Goal: Register for event/course

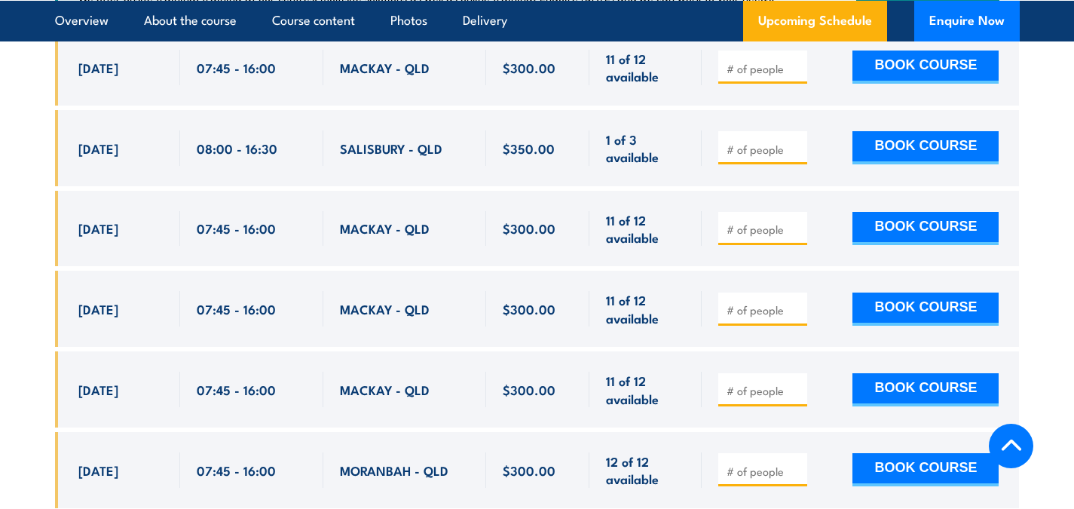
scroll to position [3003, 0]
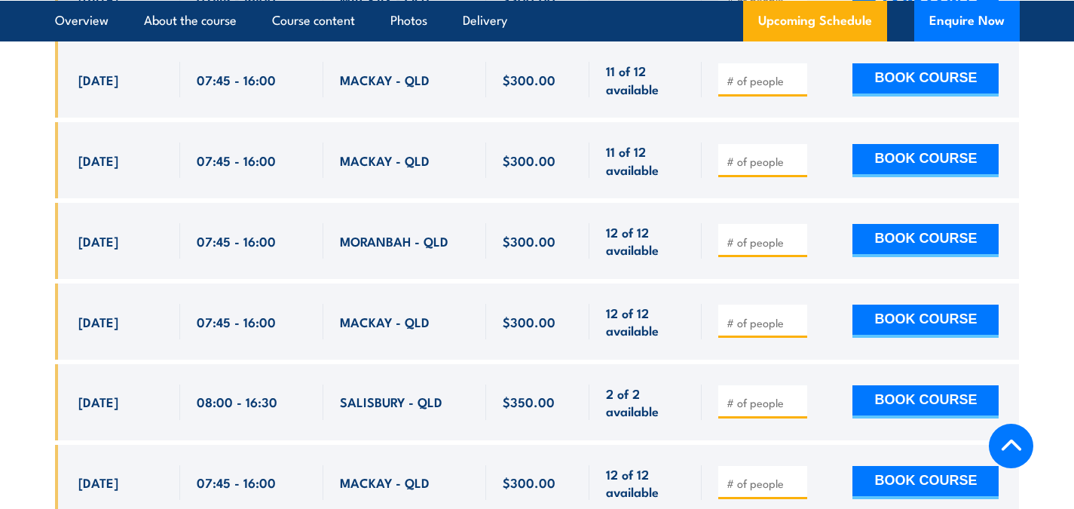
scroll to position [3229, 0]
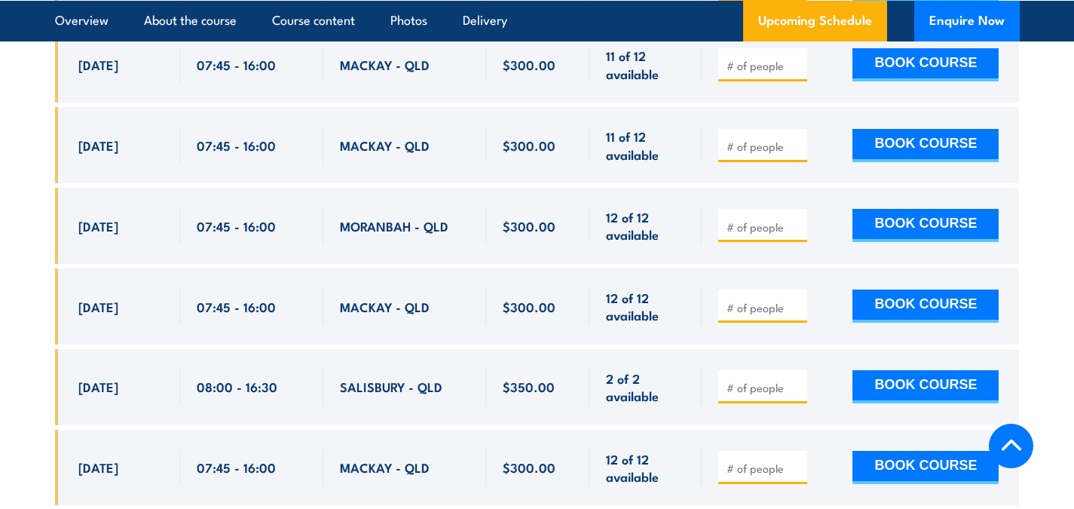
click at [5, 176] on section "UPCOMING SCHEDULE FOR - "Confined Space Entry with Gas Testing Training" 17/08/…" at bounding box center [537, 403] width 1074 height 1700
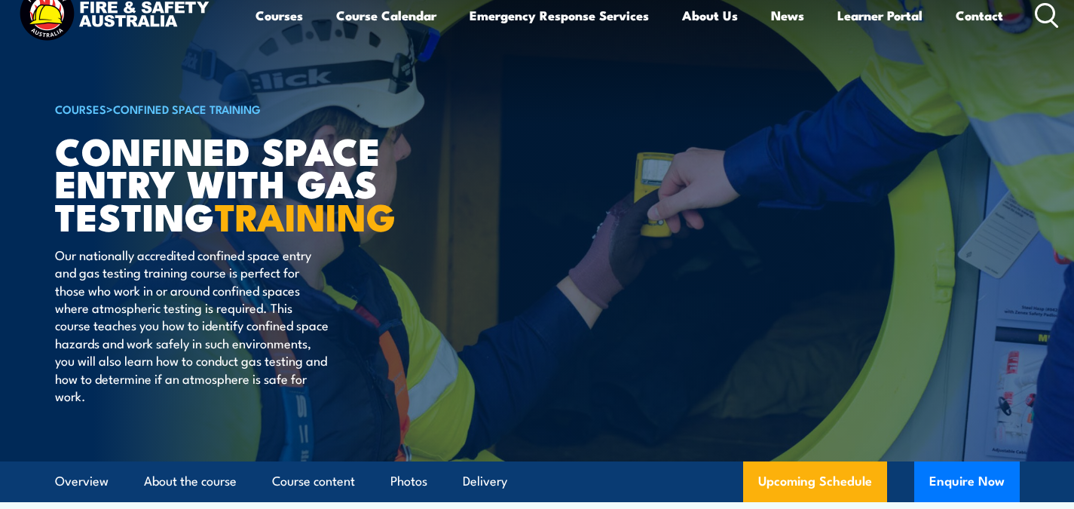
scroll to position [0, 0]
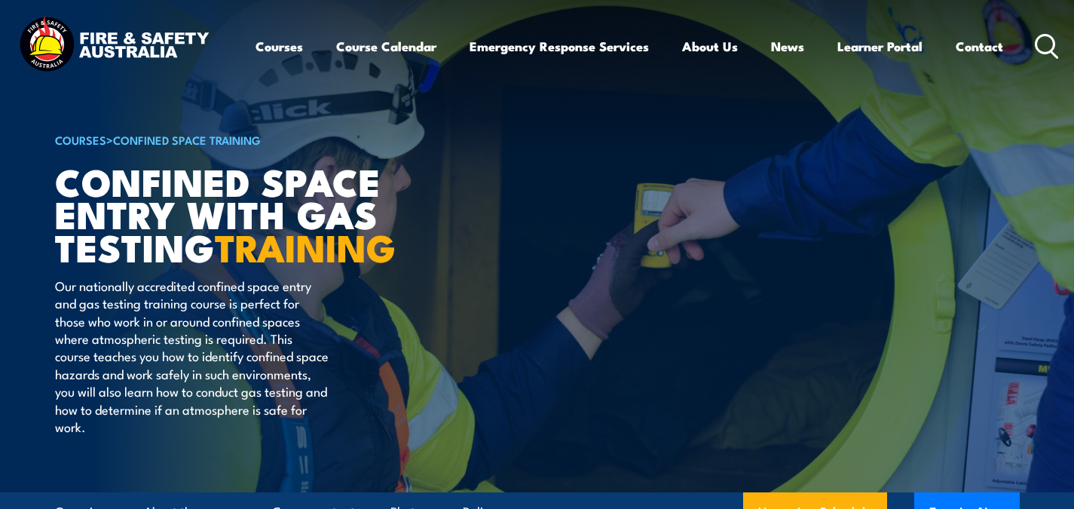
click at [1044, 41] on icon at bounding box center [1047, 46] width 24 height 25
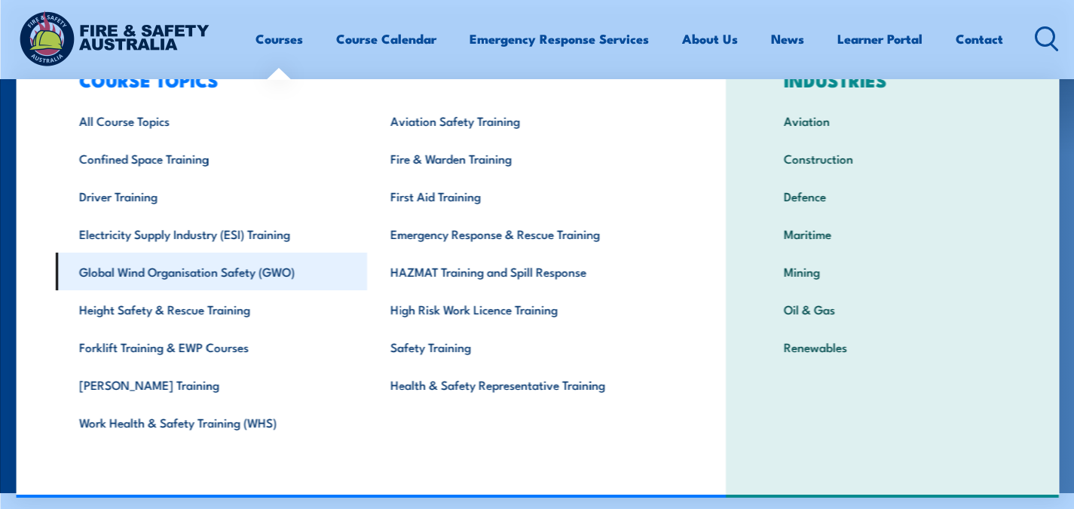
scroll to position [75, 0]
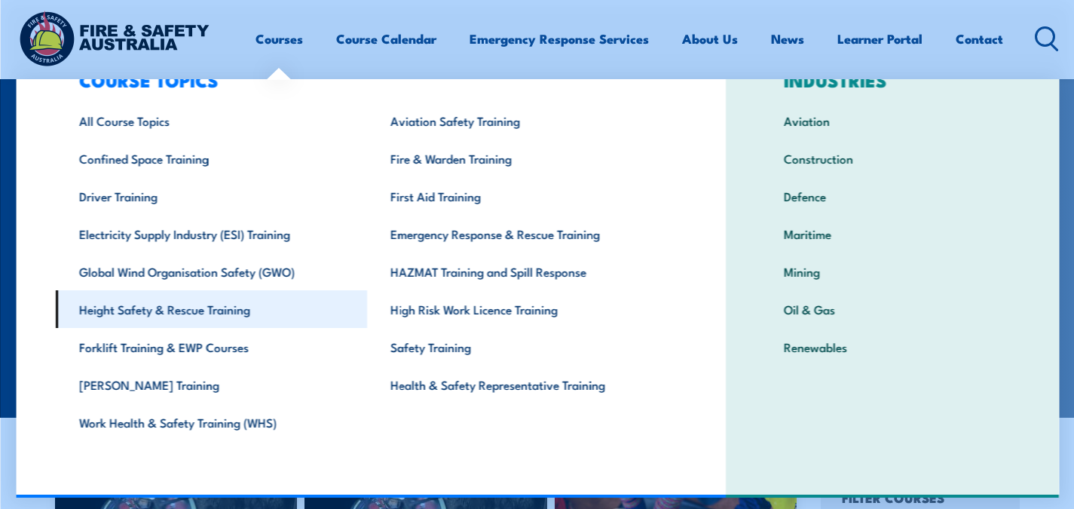
click at [218, 311] on link "Height Safety & Rescue Training" at bounding box center [210, 309] width 311 height 38
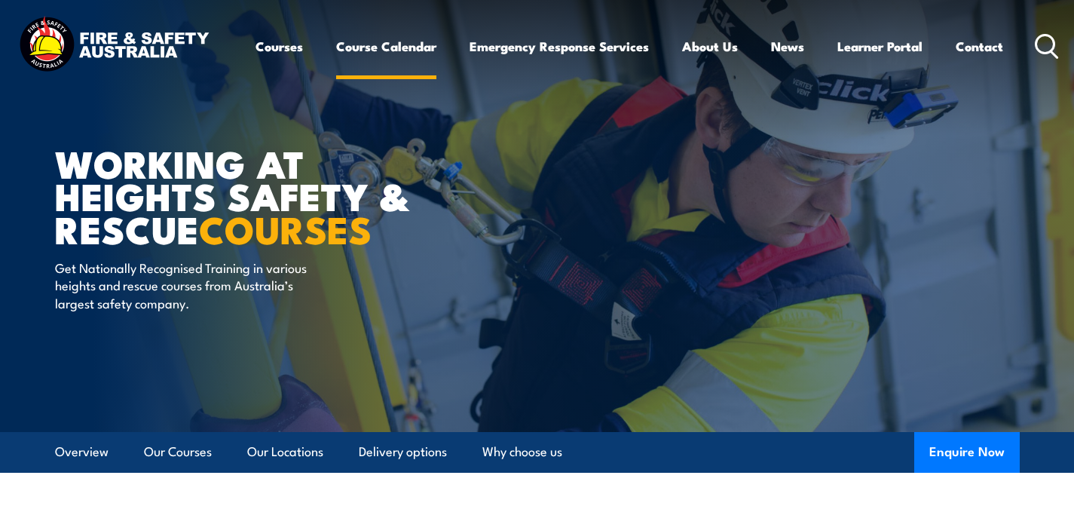
click at [350, 45] on link "Course Calendar" at bounding box center [386, 46] width 100 height 40
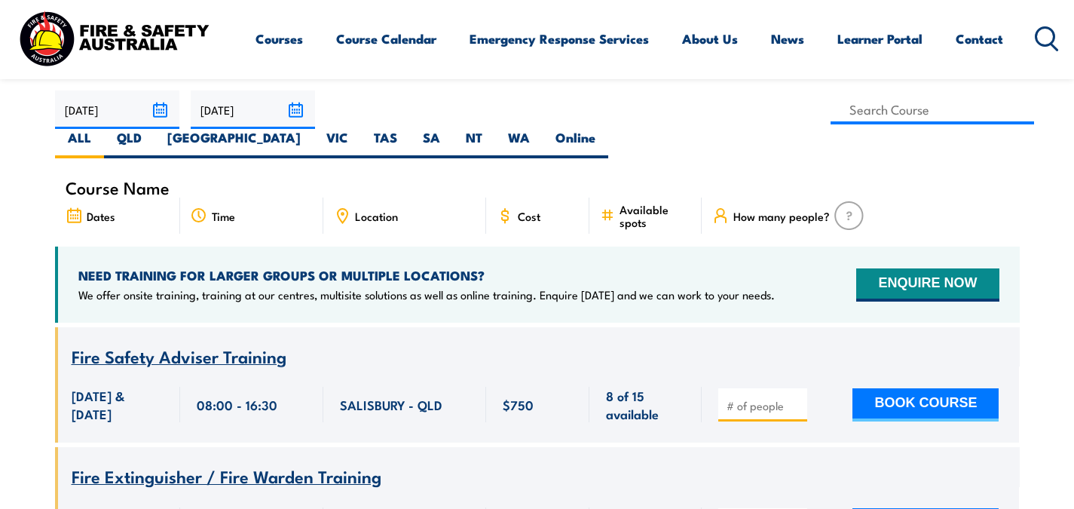
scroll to position [301, 0]
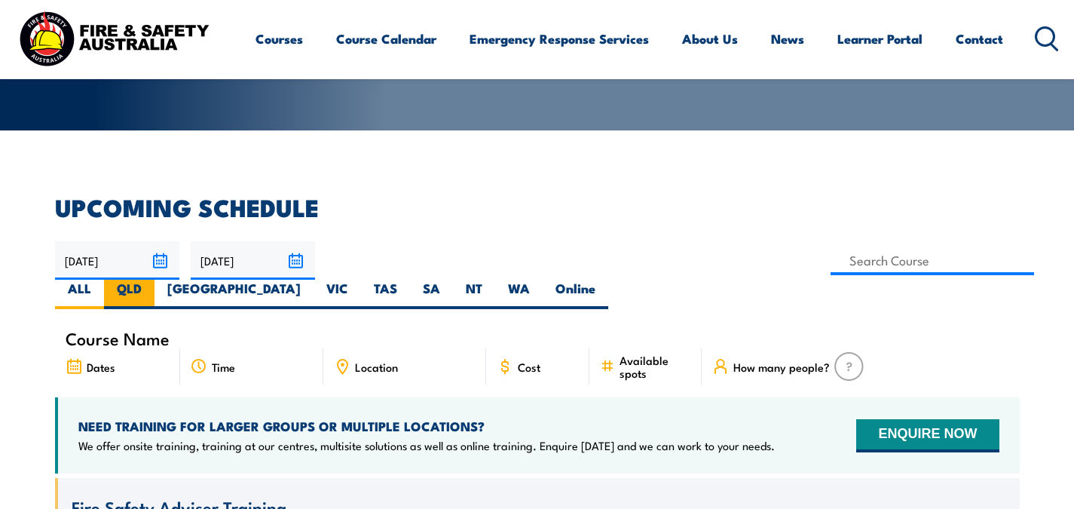
click at [155, 280] on label "QLD" at bounding box center [129, 294] width 50 height 29
click at [151, 280] on input "QLD" at bounding box center [147, 285] width 10 height 10
radio input "true"
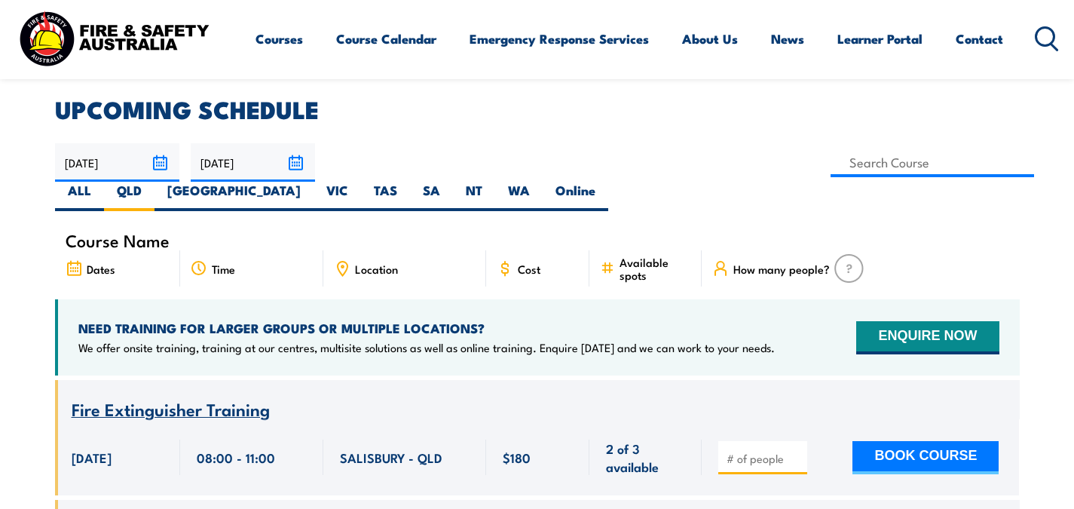
scroll to position [151, 0]
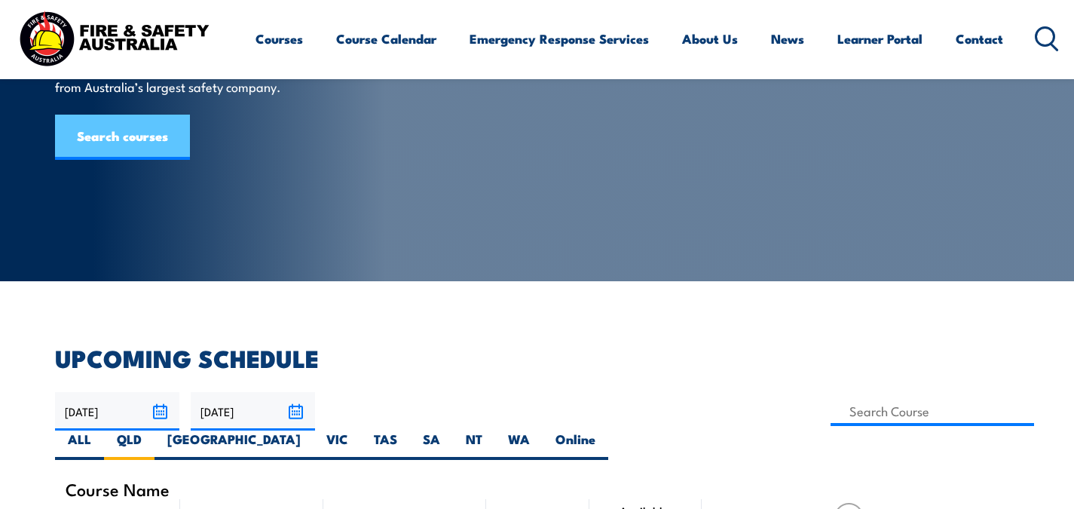
click at [139, 123] on link "Search courses" at bounding box center [122, 137] width 135 height 45
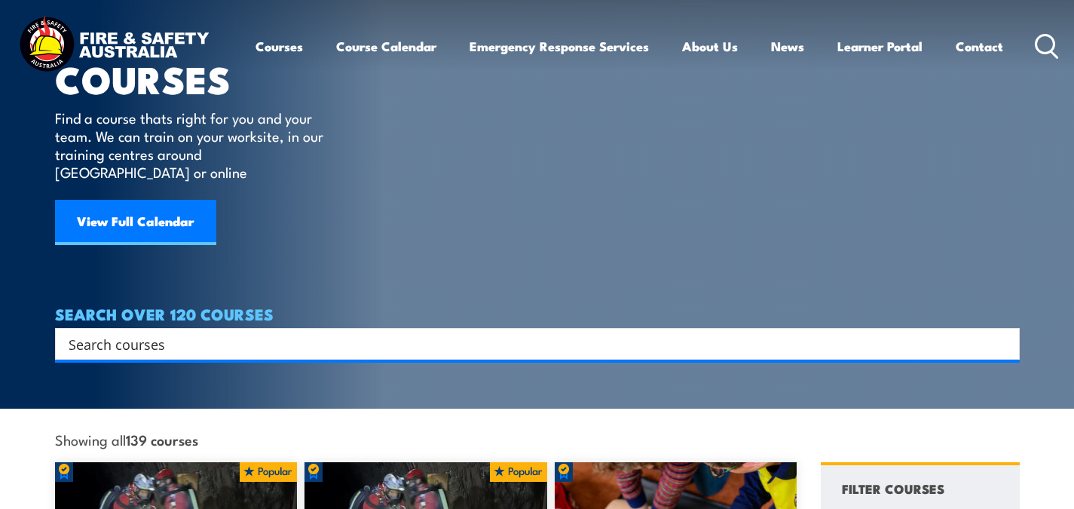
scroll to position [226, 0]
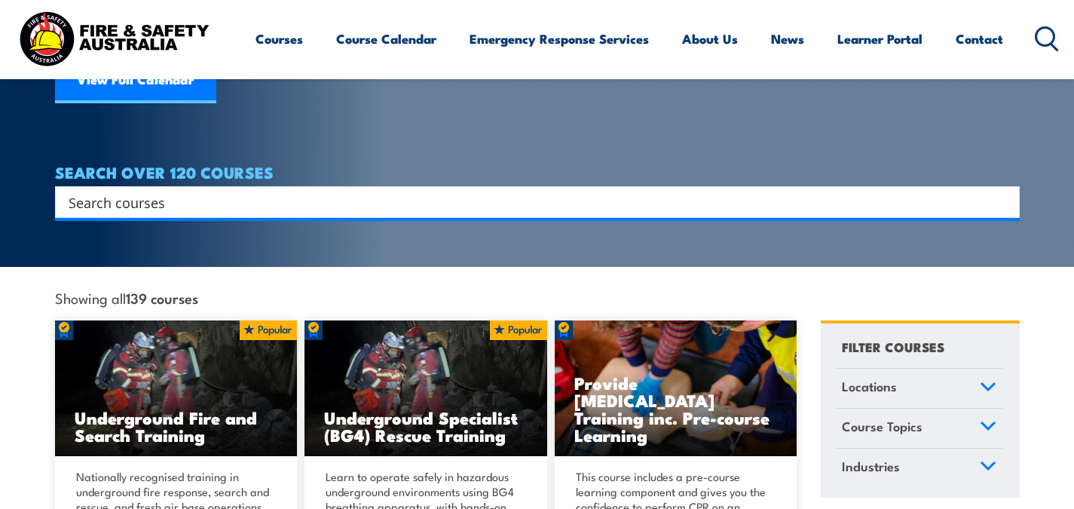
click at [231, 191] on input "Search input" at bounding box center [528, 202] width 918 height 23
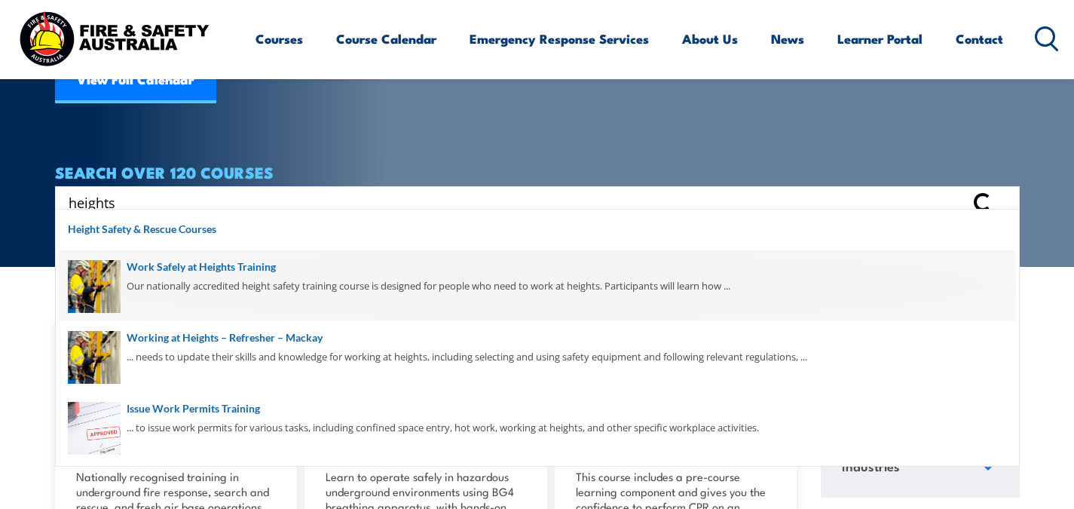
type input "heights"
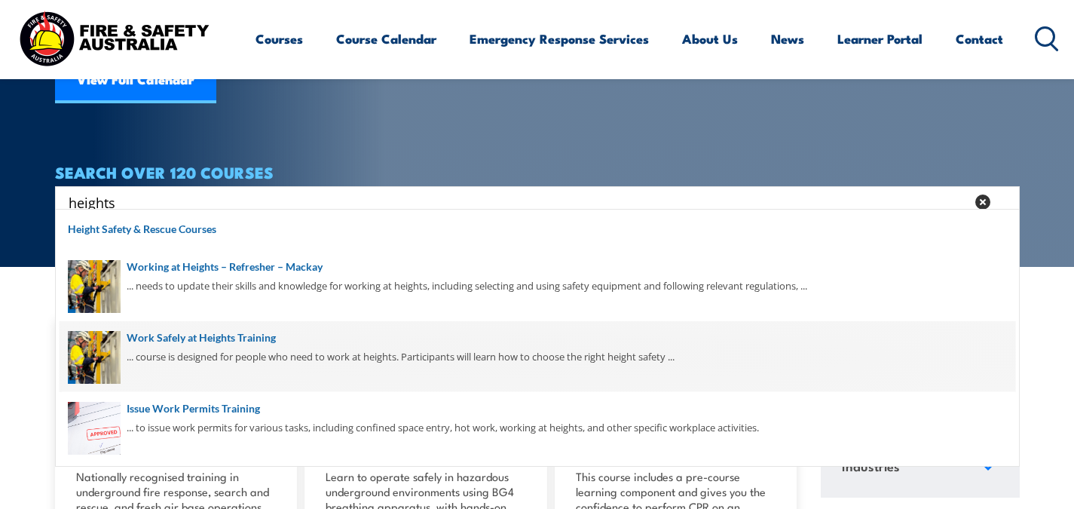
click at [246, 326] on span at bounding box center [538, 356] width 956 height 71
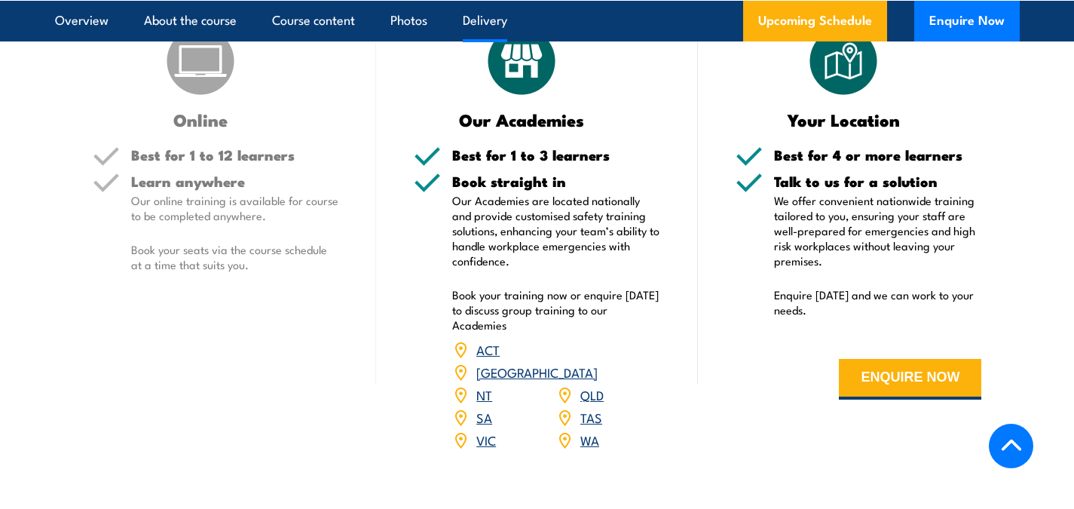
scroll to position [2261, 0]
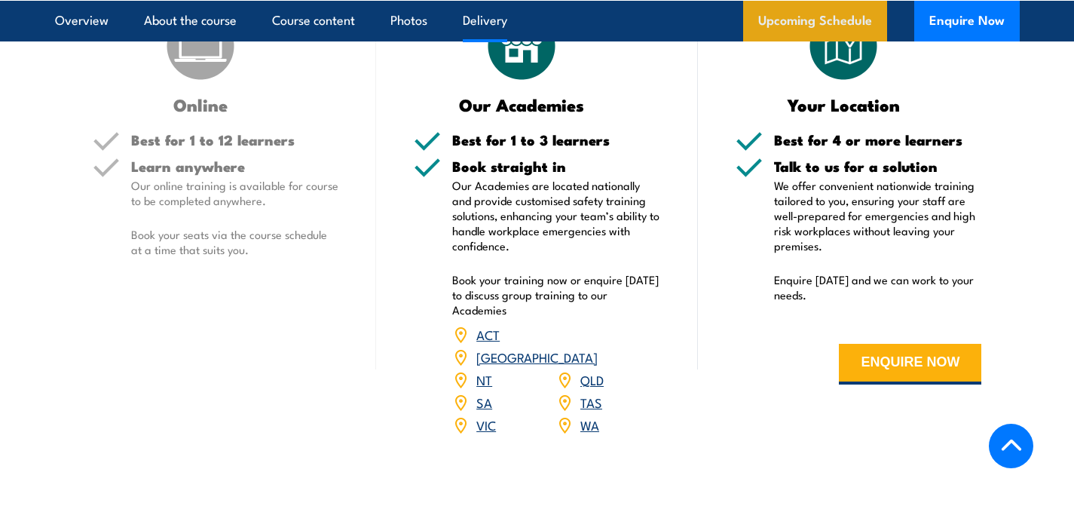
click at [830, 21] on link "Upcoming Schedule" at bounding box center [815, 20] width 144 height 41
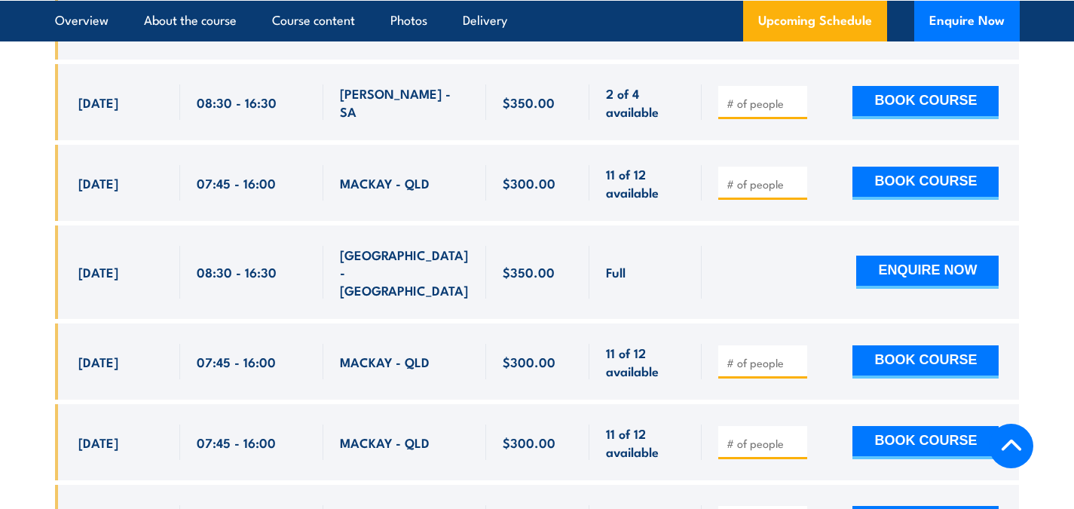
scroll to position [3286, 0]
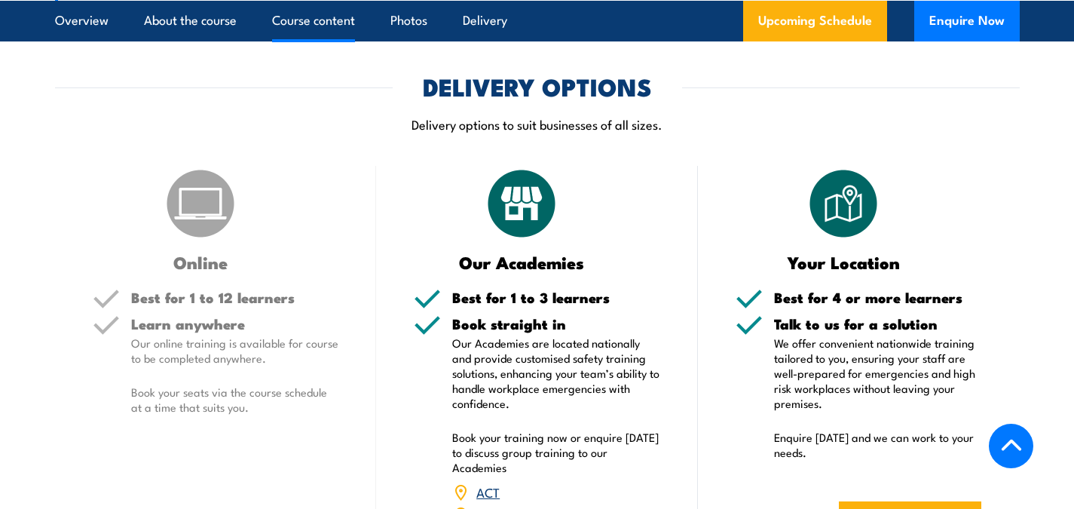
scroll to position [1703, 0]
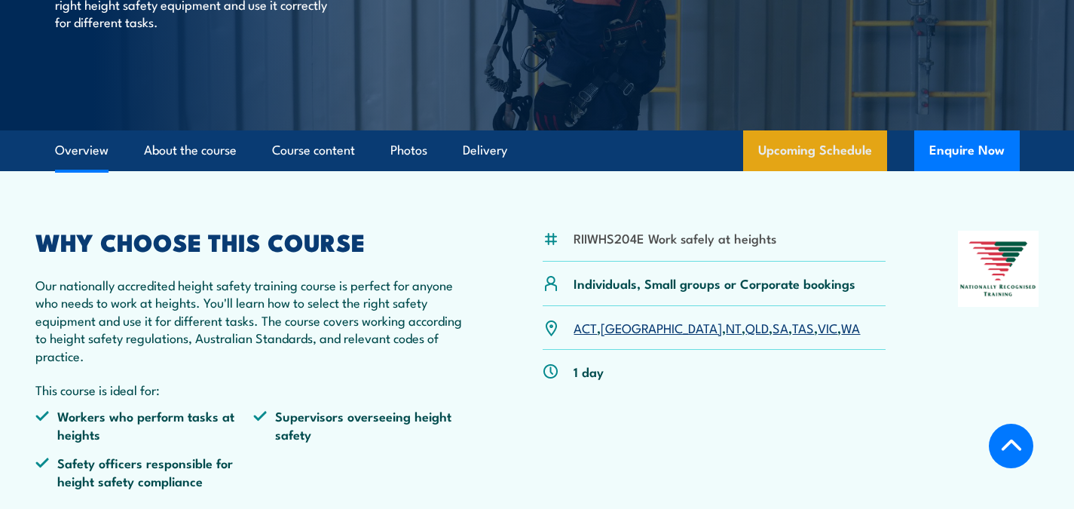
click at [818, 154] on link "Upcoming Schedule" at bounding box center [815, 150] width 144 height 41
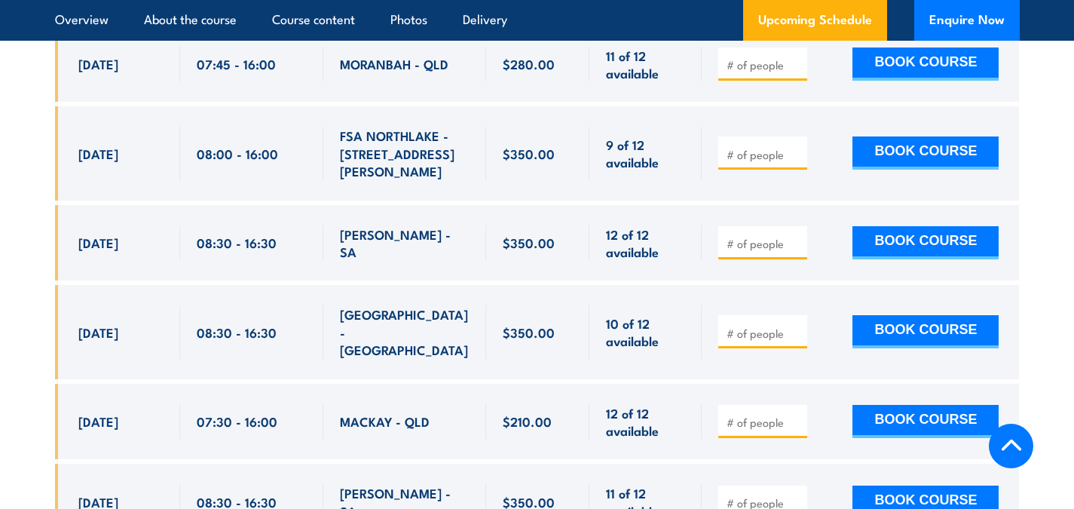
scroll to position [3529, 0]
